Goal: Navigation & Orientation: Find specific page/section

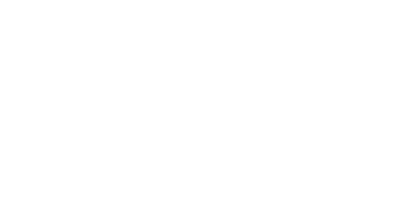
scroll to position [88, 0]
